Goal: Transaction & Acquisition: Book appointment/travel/reservation

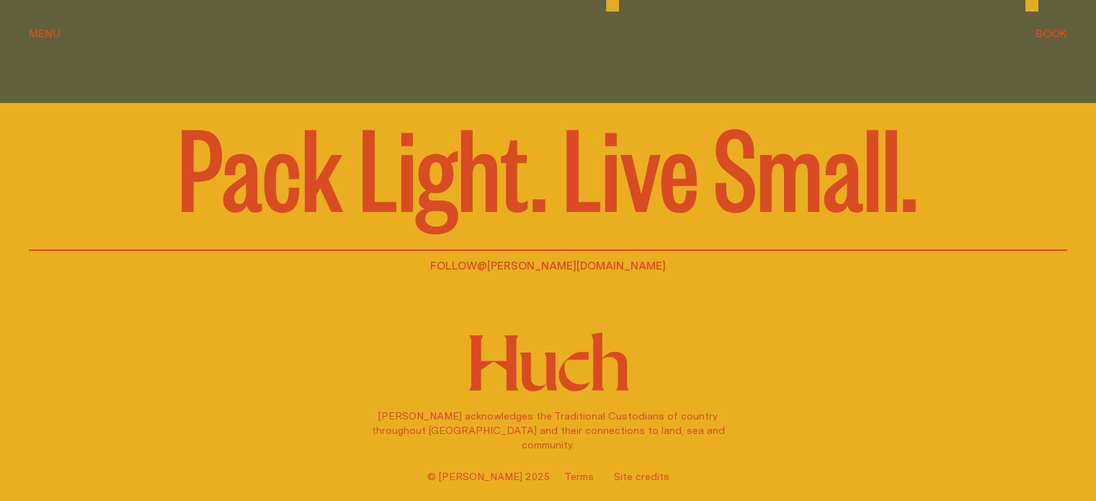
scroll to position [2938, 0]
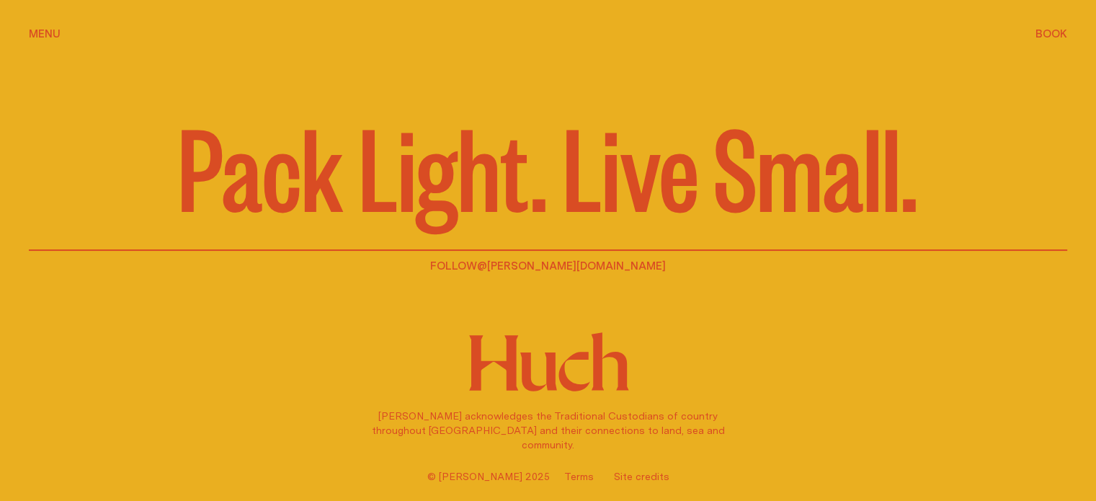
click at [1061, 39] on button "Book Book" at bounding box center [1052, 34] width 32 height 17
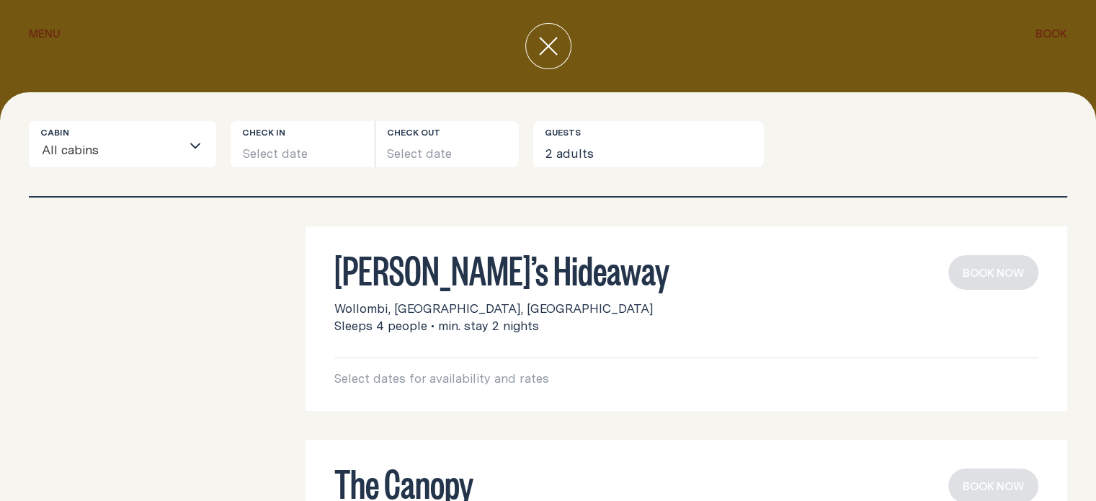
click at [123, 157] on input "Search for option" at bounding box center [139, 151] width 81 height 30
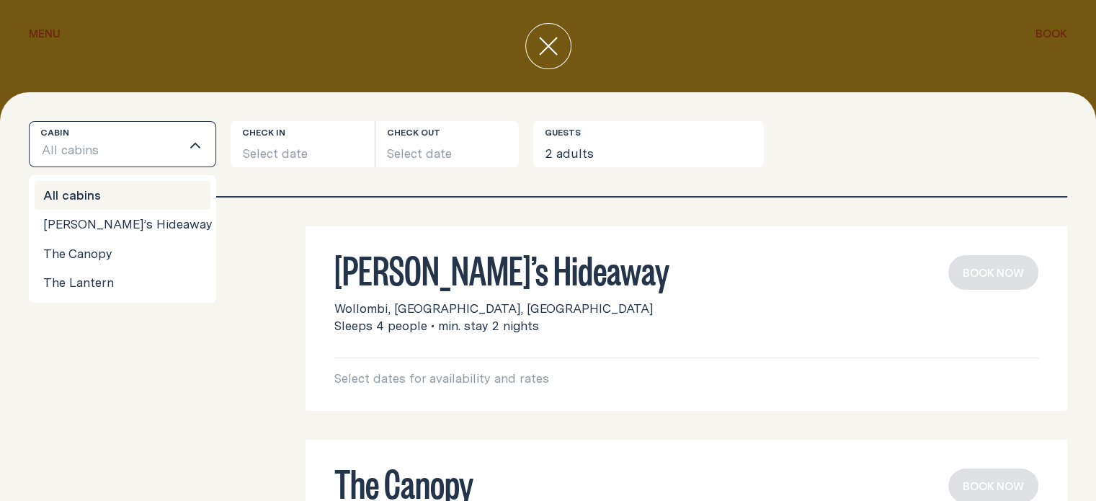
click at [891, 174] on div "Cabin All cabins Loading... All cabins Billy’s Hideaway The Canopy The Lantern …" at bounding box center [548, 158] width 1039 height 75
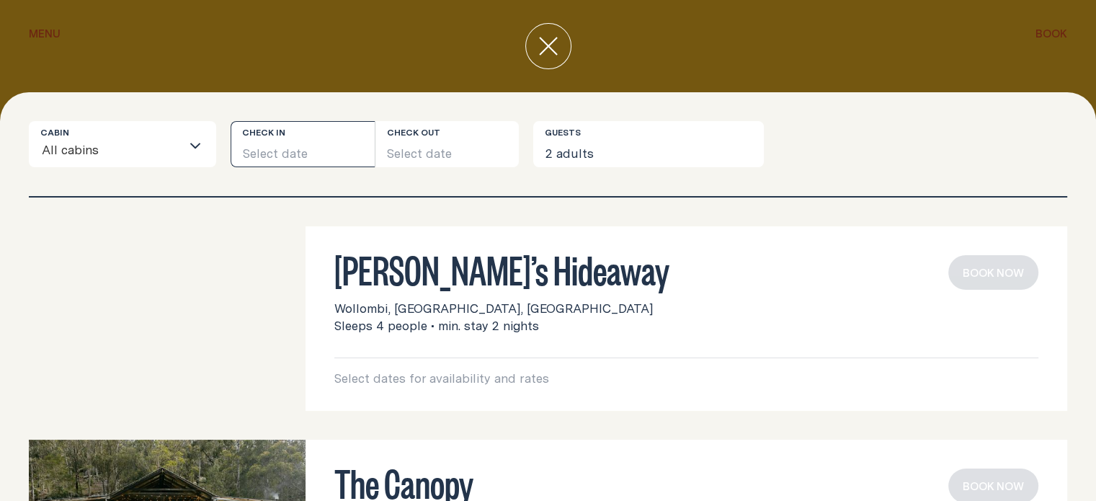
click at [280, 152] on button "Select date" at bounding box center [303, 144] width 144 height 46
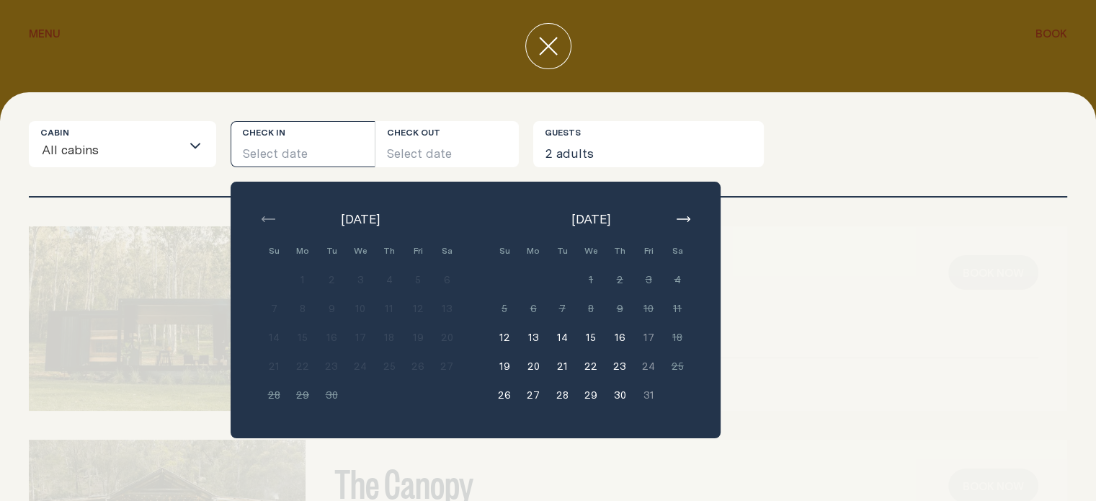
click at [531, 366] on button "20" at bounding box center [533, 366] width 29 height 29
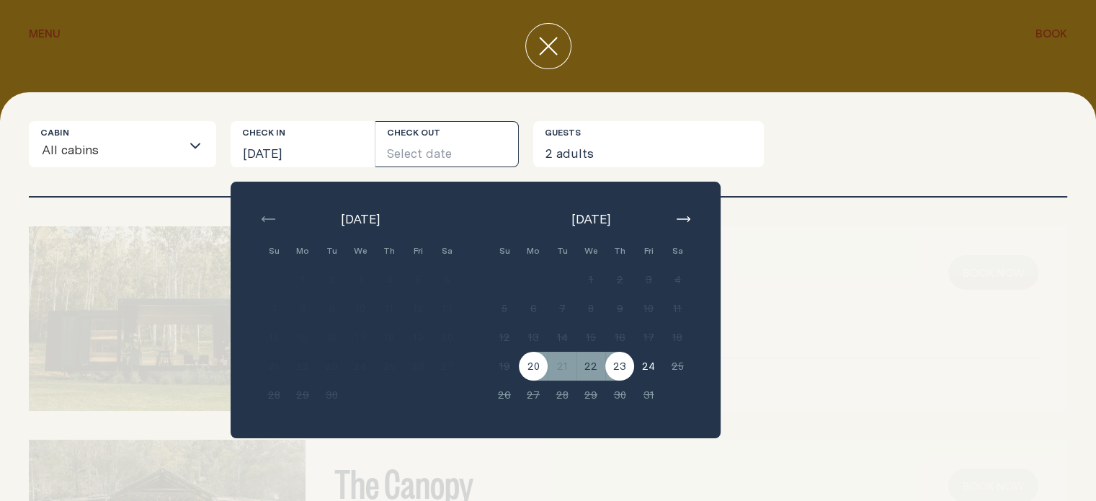
click at [627, 363] on button "23" at bounding box center [619, 366] width 29 height 29
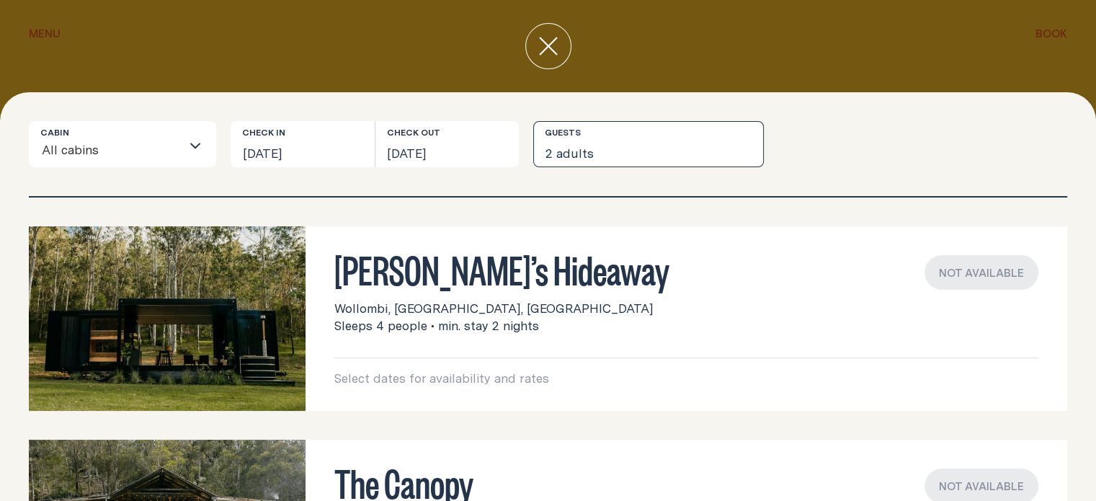
click at [609, 145] on button "2 adults" at bounding box center [648, 144] width 231 height 46
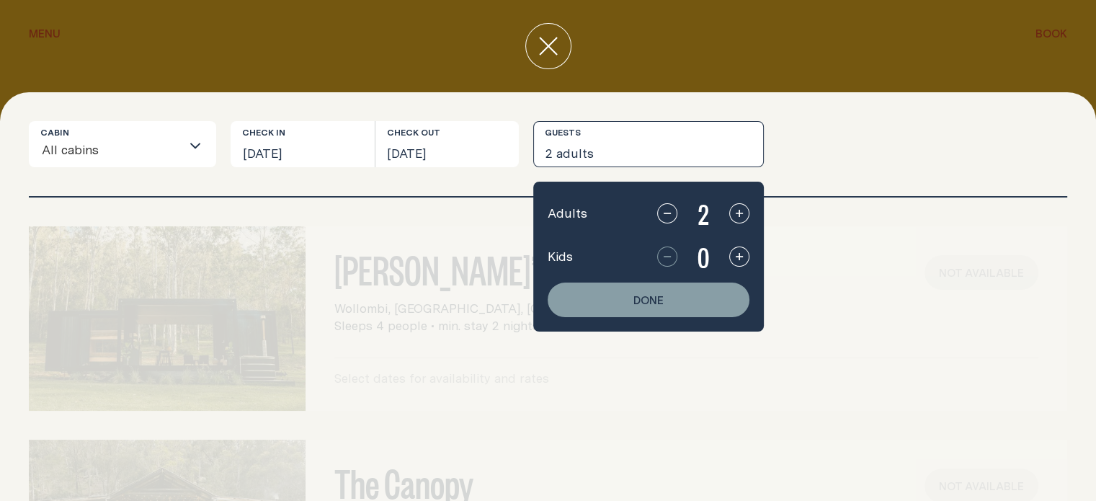
click at [802, 178] on div "Cabin All cabins Loading... Check in Mon, 20 Oct 2025 Check out Thu, 23 Oct 202…" at bounding box center [548, 158] width 1039 height 75
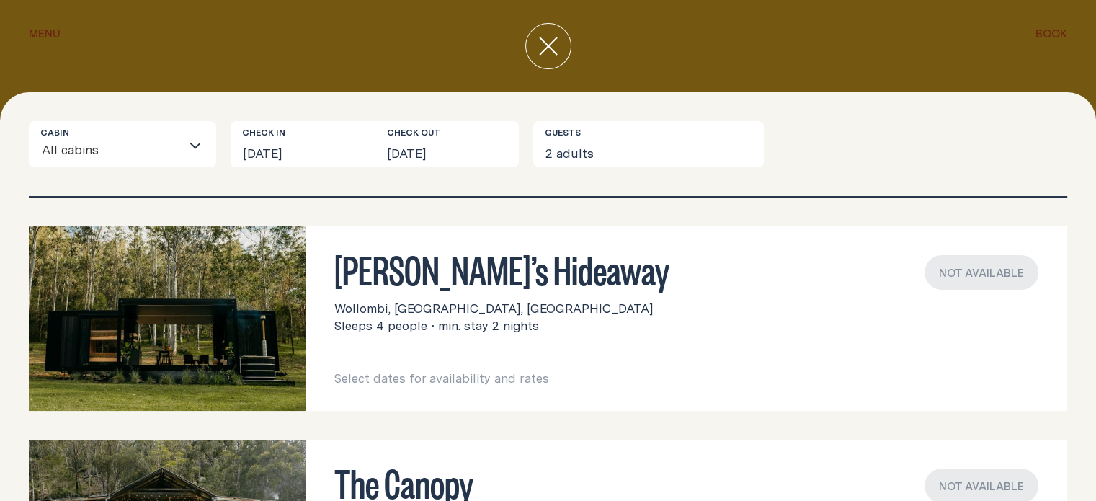
scroll to position [0, 0]
click at [312, 143] on button "Mon, 20 Oct 2025" at bounding box center [303, 144] width 144 height 46
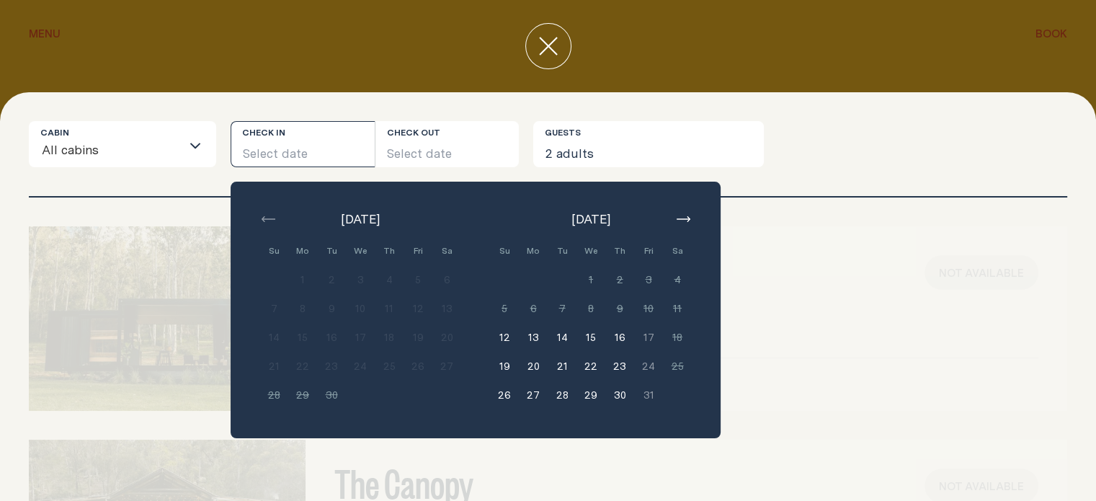
click at [686, 213] on button "button" at bounding box center [683, 218] width 17 height 17
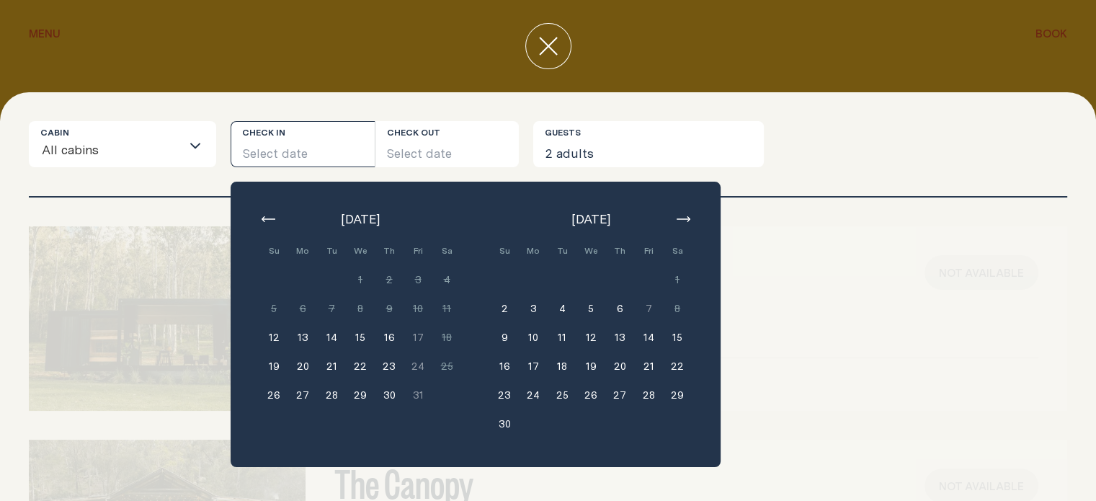
click at [257, 201] on div "October 2025 Su Mo Tu We Th Fri Sa Min. 2 nights 1 Min. 2 nights 2 Min. 2 night…" at bounding box center [476, 324] width 490 height 285
drag, startPoint x: 323, startPoint y: 138, endPoint x: 332, endPoint y: 138, distance: 9.4
click at [324, 138] on button "Select date" at bounding box center [303, 144] width 144 height 46
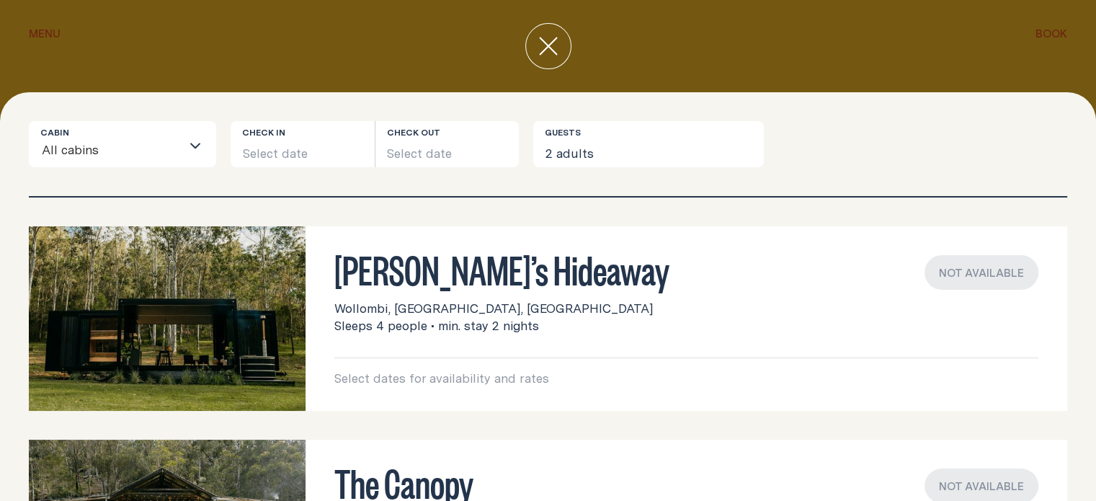
click at [546, 37] on icon "close" at bounding box center [548, 46] width 19 height 19
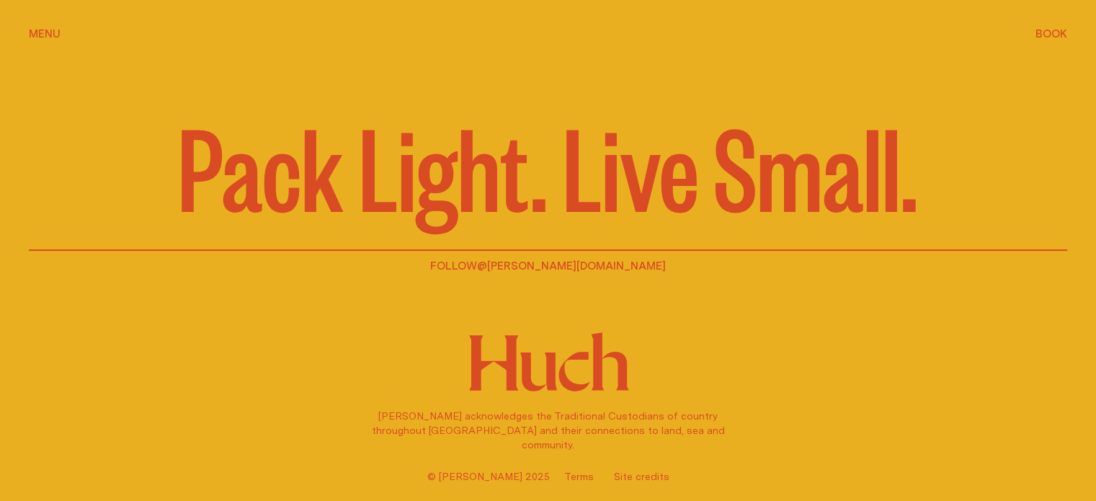
click at [37, 29] on span "Menu" at bounding box center [45, 33] width 32 height 11
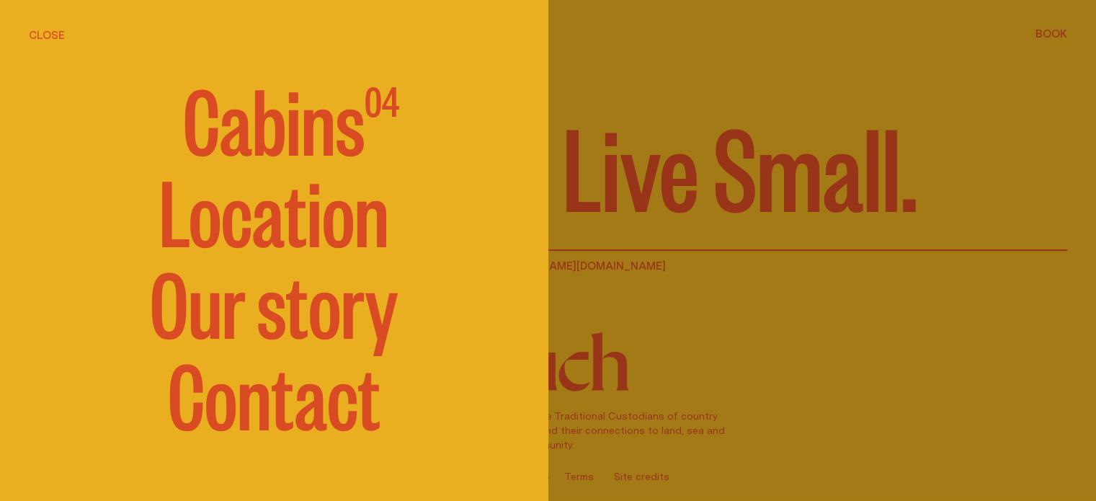
click at [288, 148] on span "Cabins" at bounding box center [274, 117] width 182 height 86
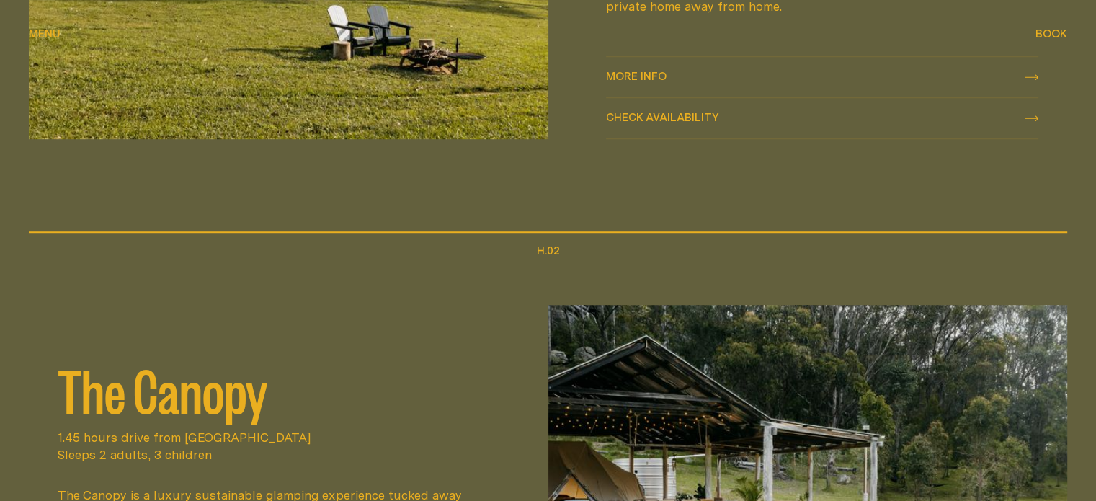
scroll to position [935, 0]
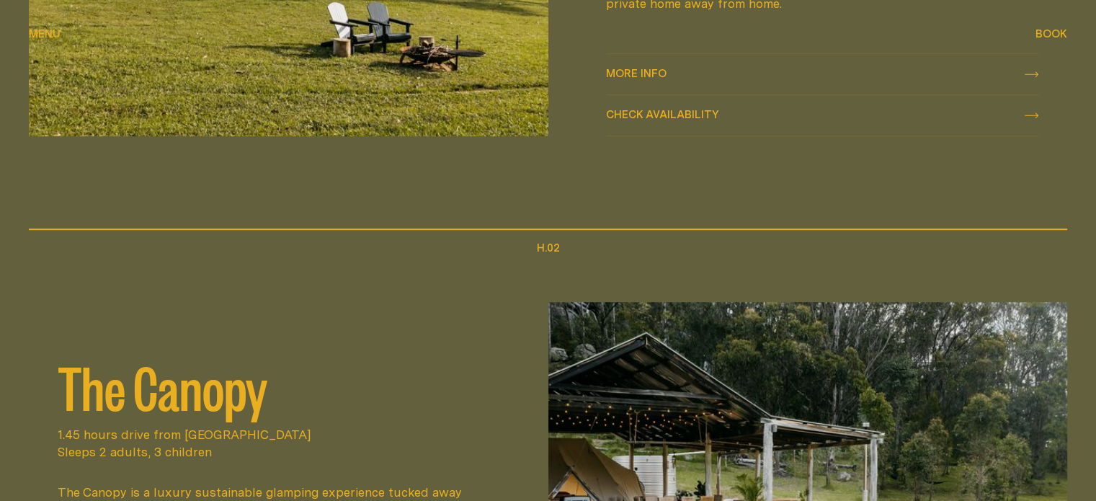
click at [744, 111] on div "Check availability Check availability" at bounding box center [822, 115] width 433 height 17
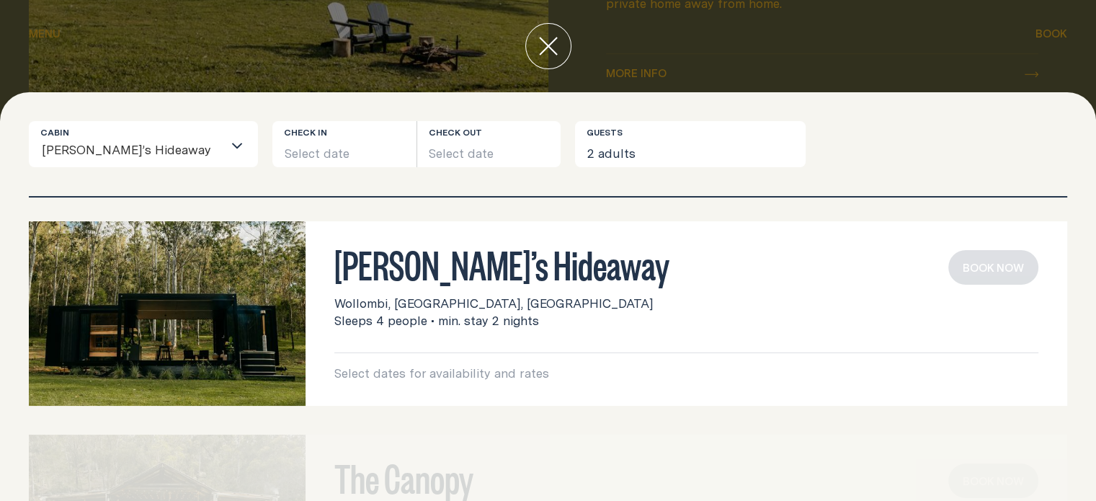
scroll to position [0, 0]
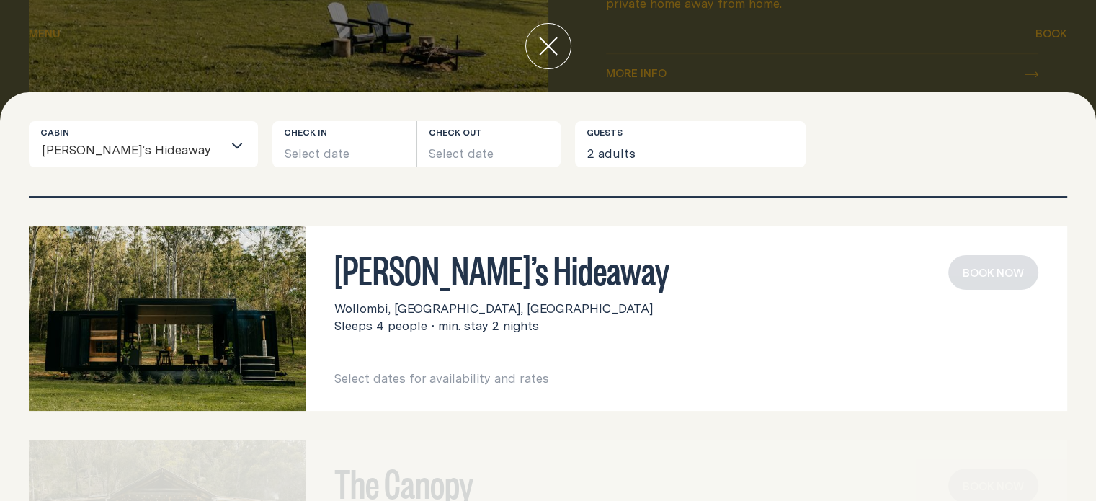
click at [104, 317] on img at bounding box center [167, 318] width 277 height 185
click at [402, 283] on h3 "Billy’s Hideaway" at bounding box center [686, 268] width 704 height 27
click at [285, 157] on button "Select date" at bounding box center [344, 144] width 144 height 46
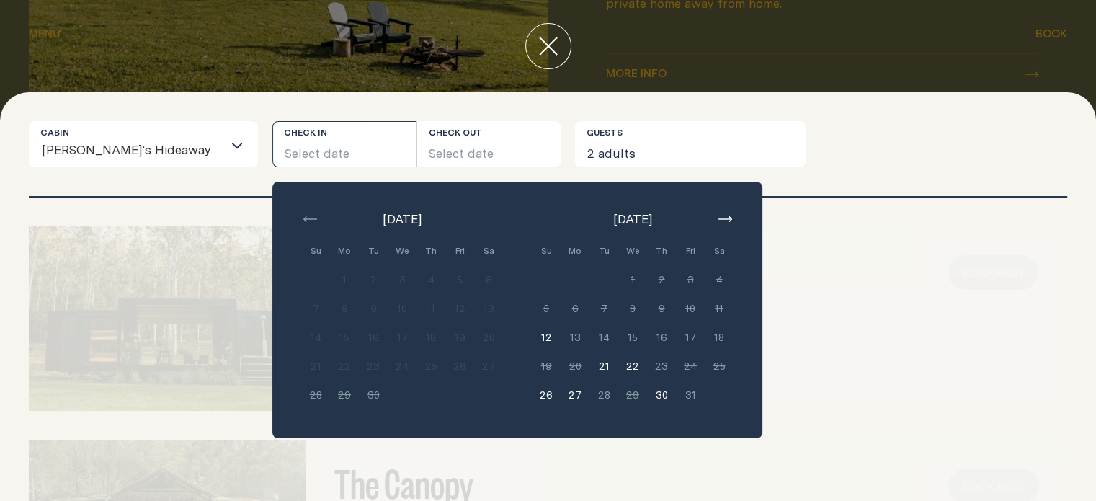
click at [719, 216] on icon "button" at bounding box center [726, 219] width 14 height 6
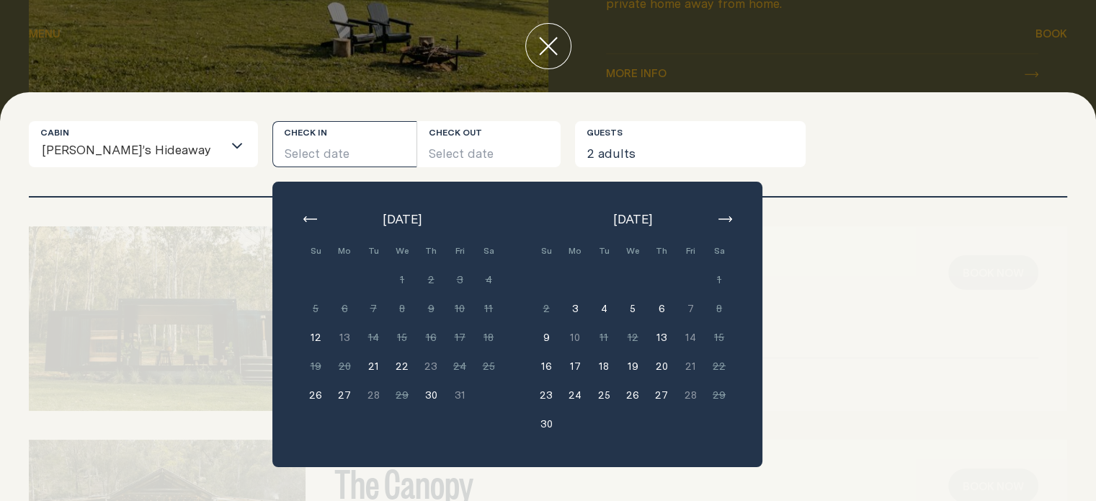
click at [719, 216] on icon "button" at bounding box center [726, 219] width 14 height 6
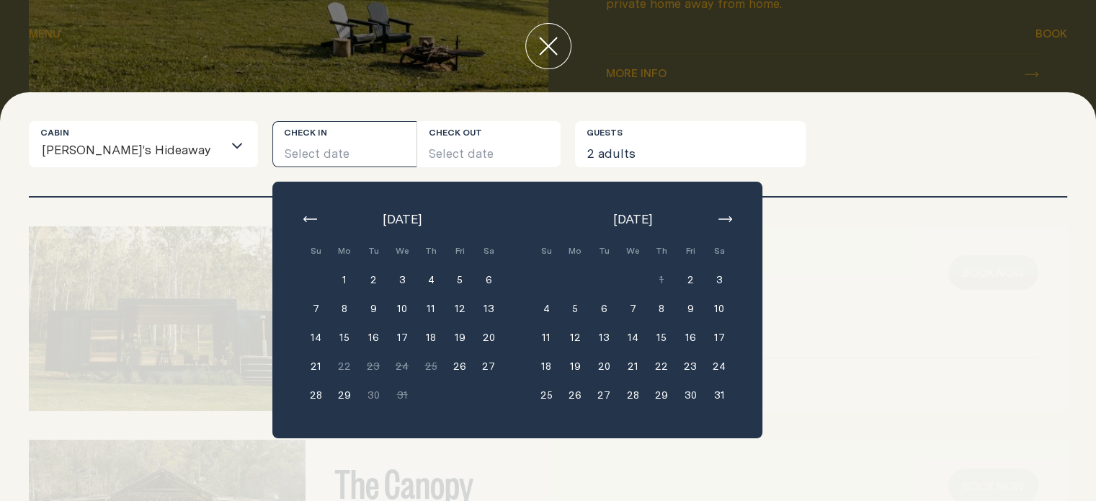
click at [561, 366] on button "19" at bounding box center [575, 366] width 29 height 29
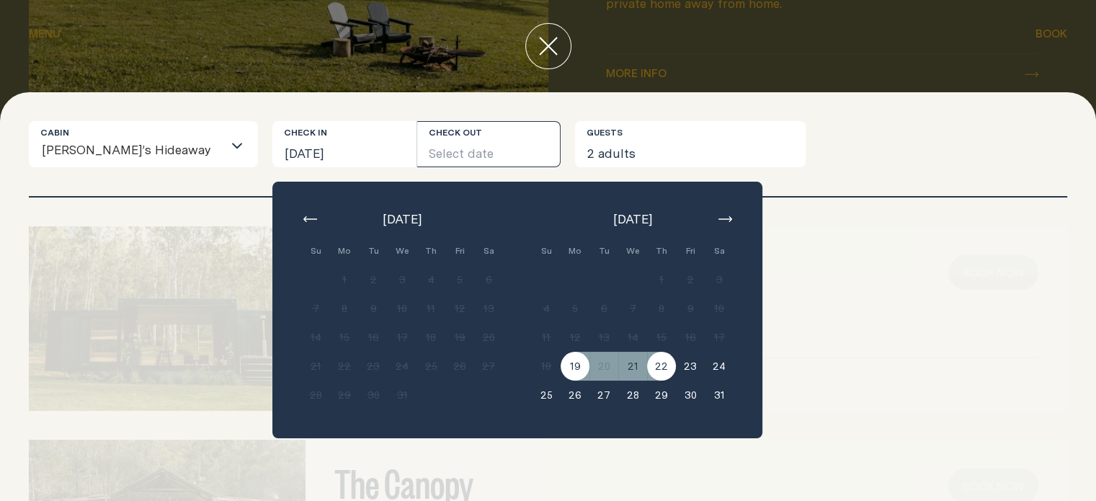
click at [647, 364] on button "22" at bounding box center [661, 366] width 29 height 29
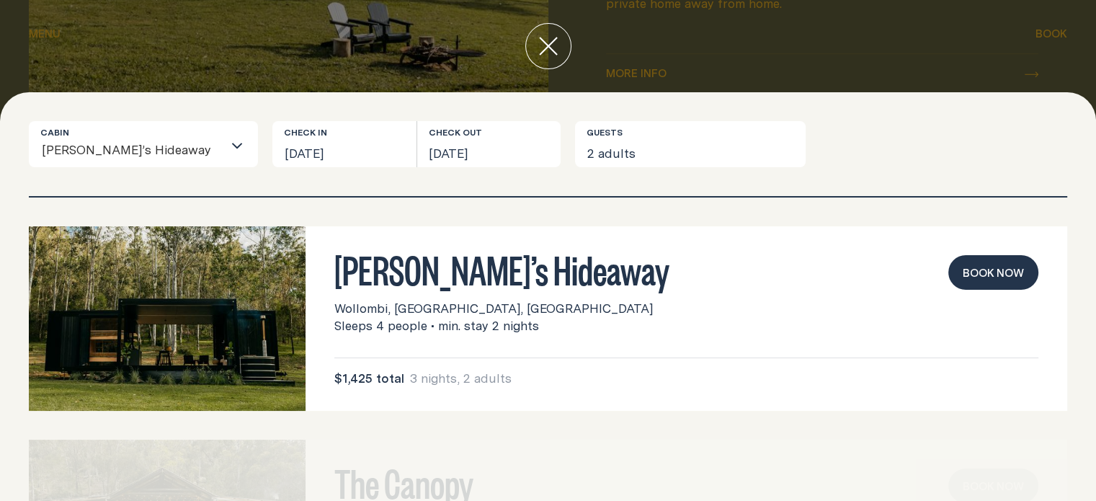
click at [961, 278] on button "Book now" at bounding box center [994, 272] width 90 height 35
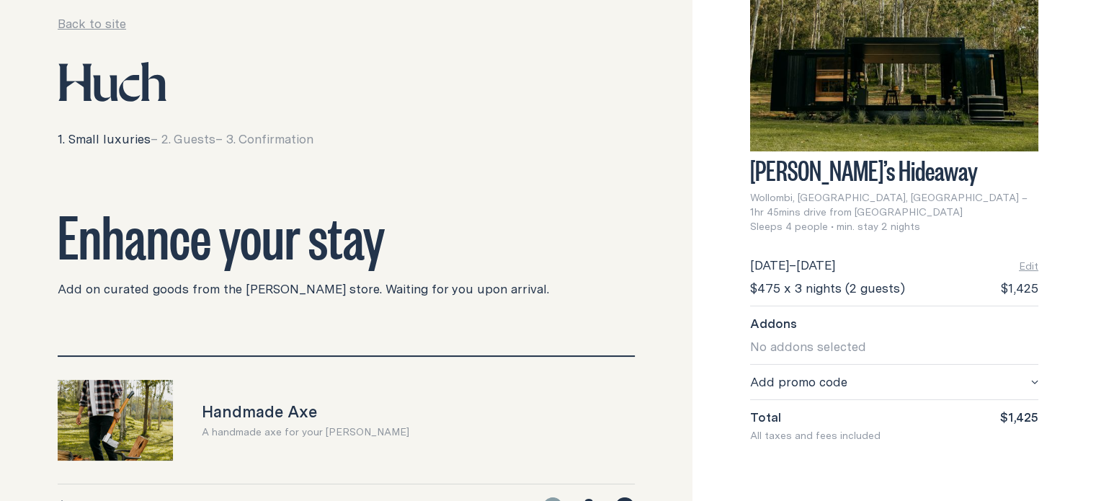
scroll to position [43, 0]
click at [1014, 409] on span "$1,425" at bounding box center [1019, 417] width 38 height 17
click at [1031, 378] on icon "button" at bounding box center [1034, 381] width 7 height 7
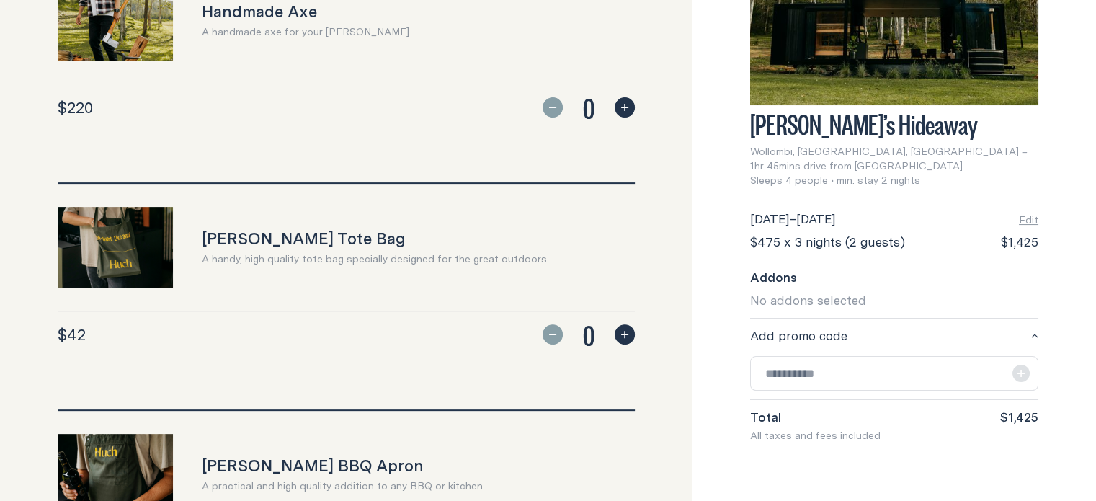
scroll to position [443, 0]
click at [622, 330] on icon "button" at bounding box center [625, 334] width 12 height 12
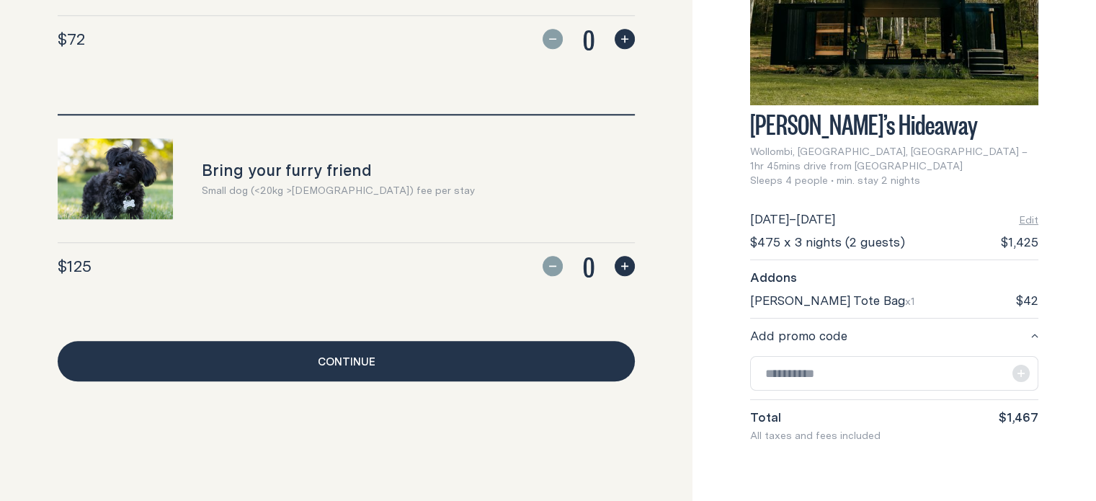
scroll to position [1435, 0]
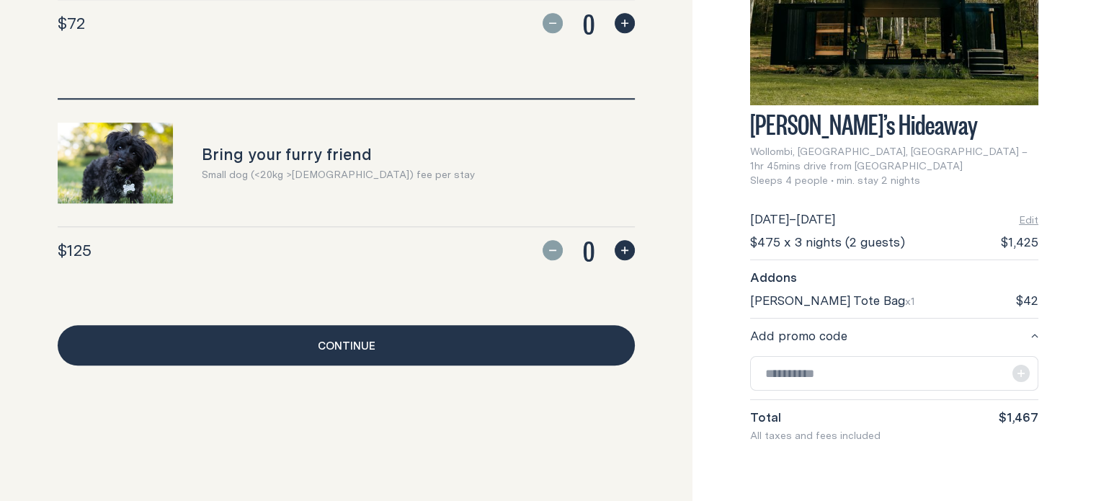
click at [539, 345] on link "Continue" at bounding box center [346, 345] width 577 height 40
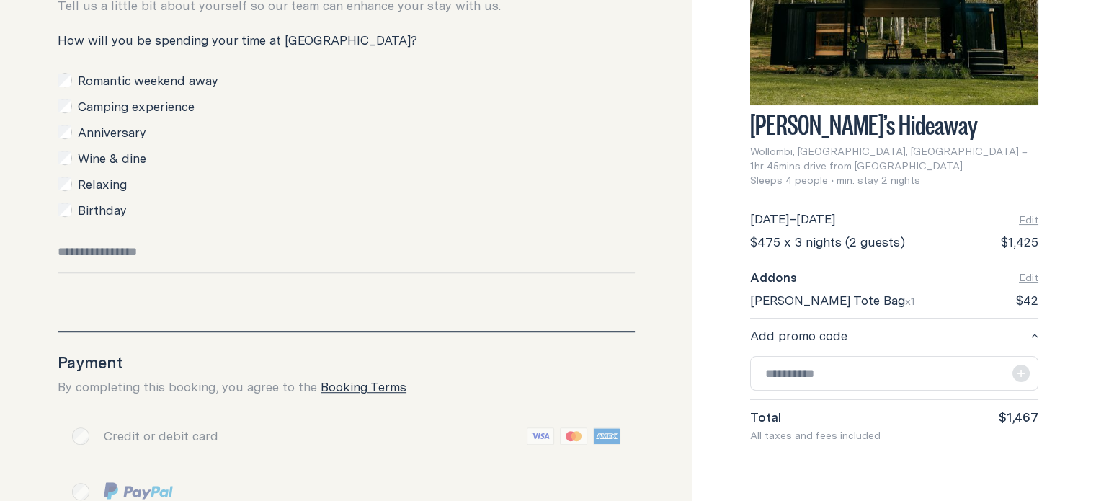
scroll to position [980, 0]
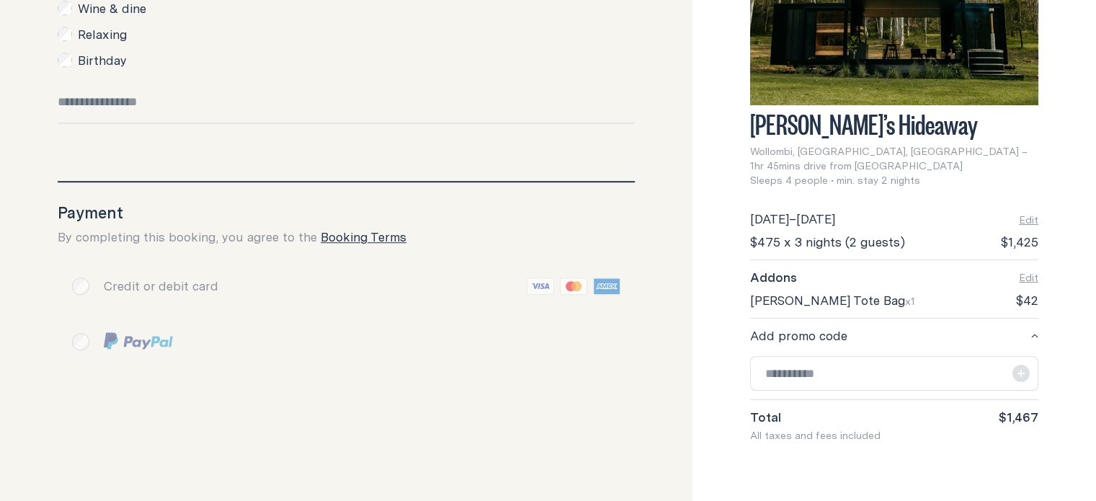
click at [381, 238] on link "Booking Terms" at bounding box center [364, 237] width 86 height 18
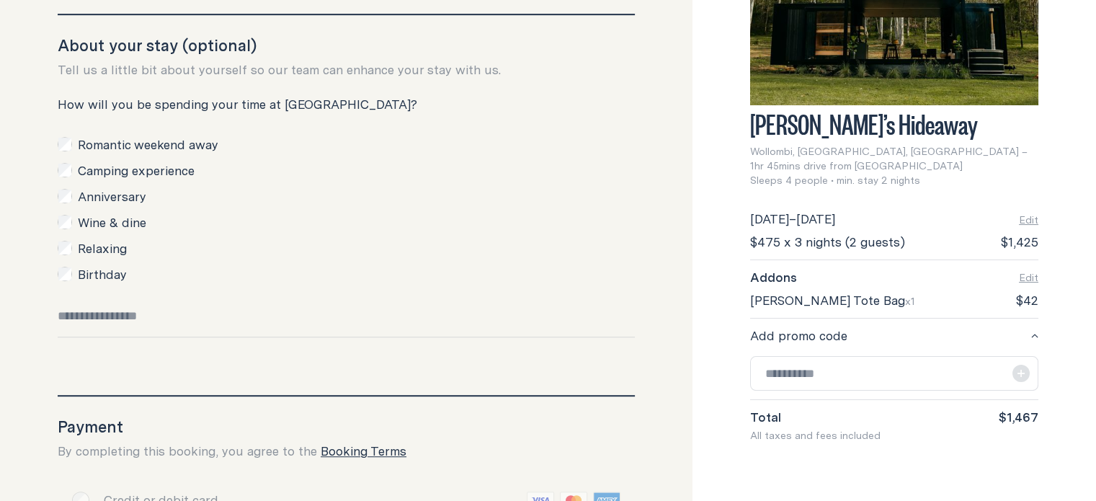
scroll to position [765, 0]
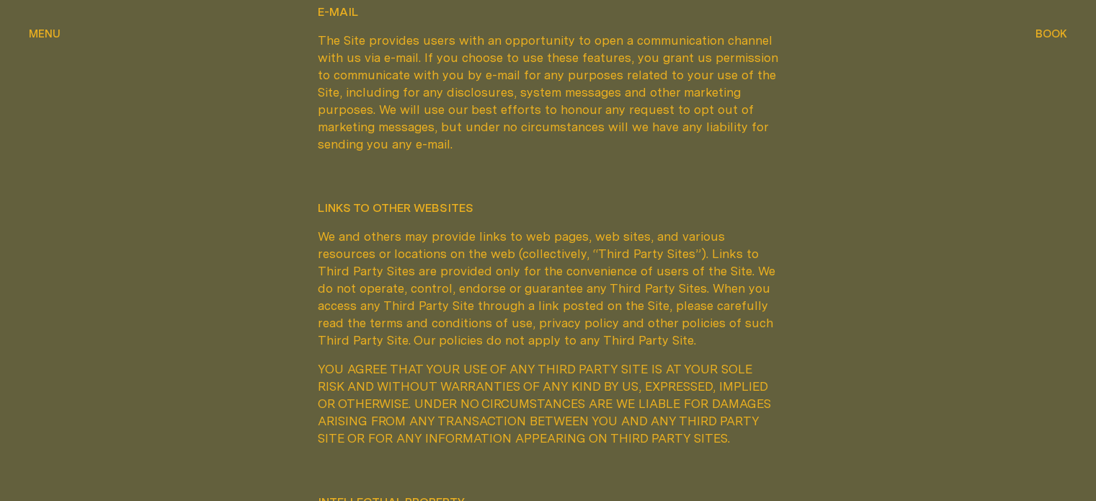
scroll to position [6988, 0]
